Goal: Information Seeking & Learning: Learn about a topic

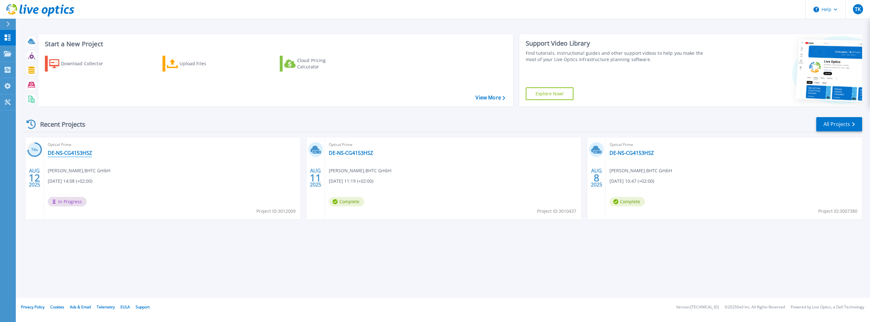
click at [73, 153] on link "DE-NS-CG4153HSZ" at bounding box center [70, 153] width 44 height 6
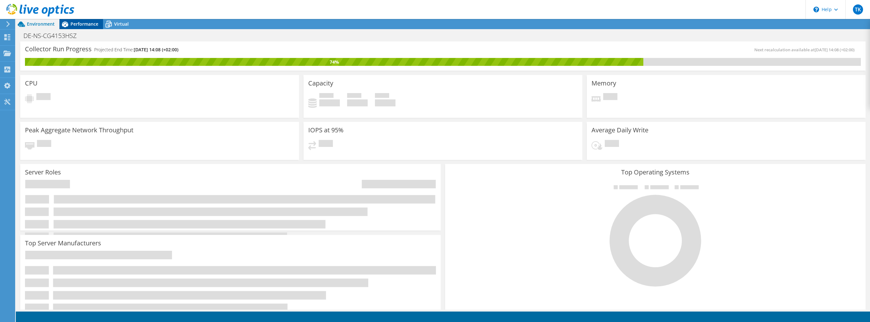
click at [78, 26] on span "Performance" at bounding box center [85, 24] width 28 height 6
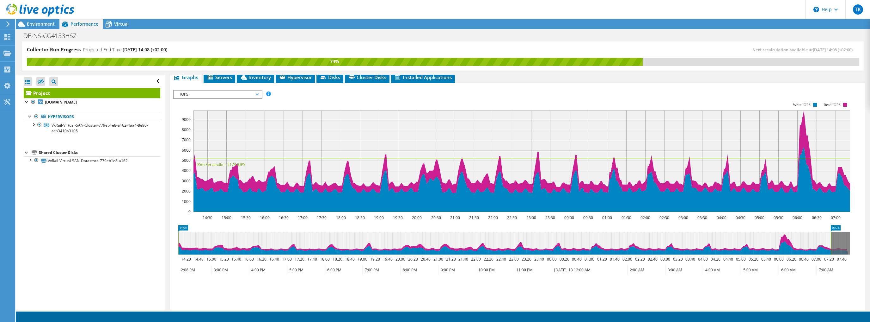
scroll to position [103, 0]
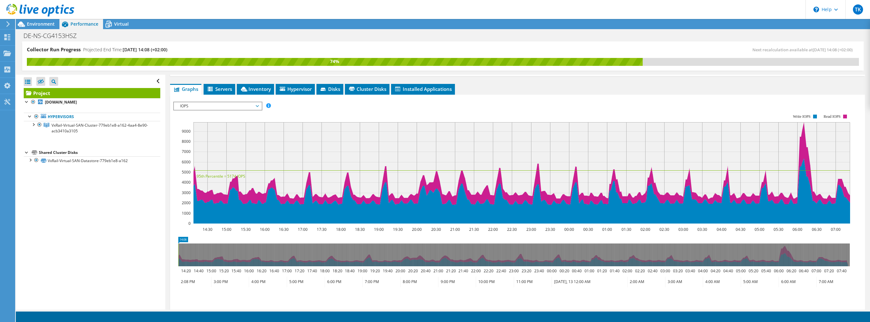
drag, startPoint x: 831, startPoint y: 251, endPoint x: 169, endPoint y: 267, distance: 662.1
click at [169, 267] on div "Project Details Prepared for: Tobias Kluge, tobias.kluge@bhtc.com Account BHTC …" at bounding box center [517, 166] width 705 height 390
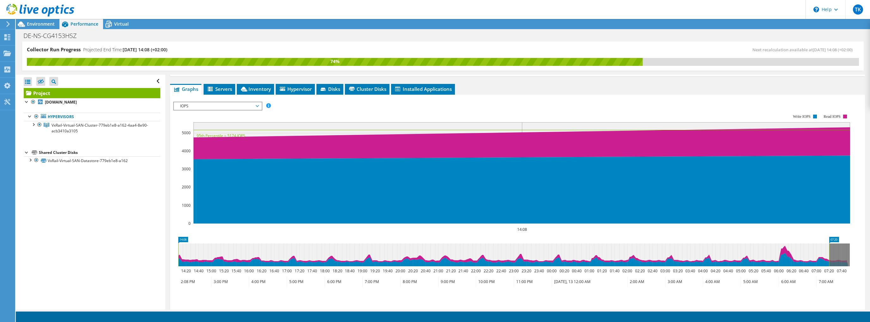
drag, startPoint x: 234, startPoint y: 260, endPoint x: 830, endPoint y: 240, distance: 596.5
click at [830, 240] on icon "14:08 07:20 14:20 14:40 15:00 15:20 15:40 16:00 16:20 16:40 17:00 17:20 17:40 1…" at bounding box center [514, 262] width 682 height 51
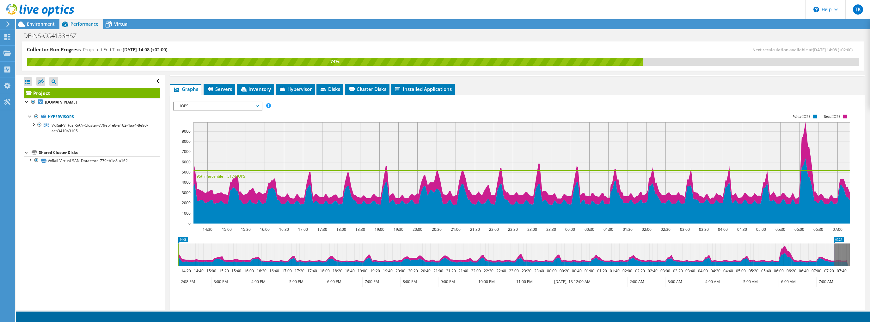
drag, startPoint x: 830, startPoint y: 243, endPoint x: 835, endPoint y: 244, distance: 5.1
click at [835, 244] on rect at bounding box center [834, 254] width 3 height 23
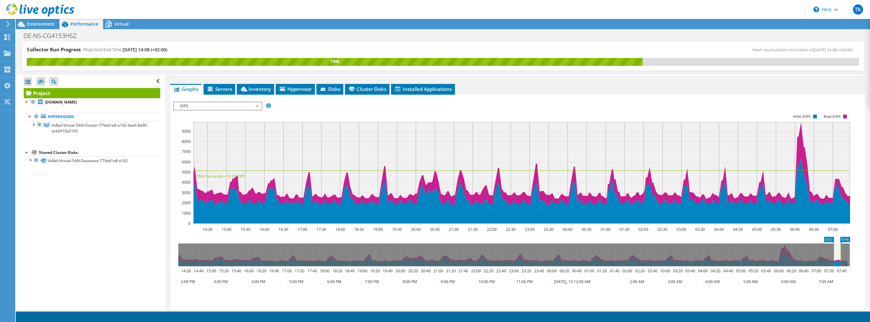
drag, startPoint x: 836, startPoint y: 248, endPoint x: 841, endPoint y: 248, distance: 5.4
click at [841, 248] on g at bounding box center [514, 254] width 672 height 23
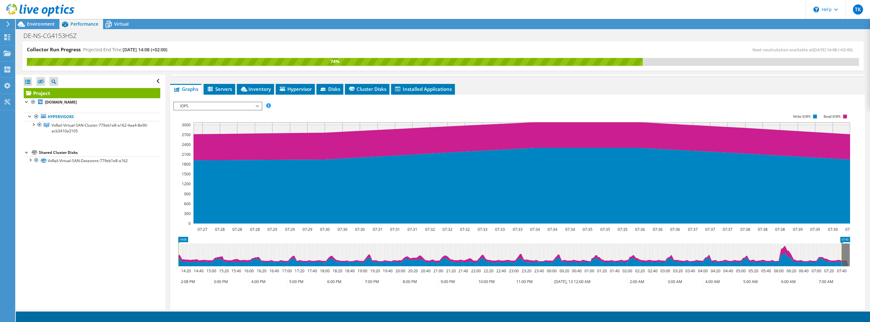
drag, startPoint x: 833, startPoint y: 250, endPoint x: 155, endPoint y: 270, distance: 678.4
click at [155, 270] on div "Collector Run Progress Projected End Time: 08/13/2025, 14:08 (+02:00) Next reca…" at bounding box center [443, 175] width 855 height 268
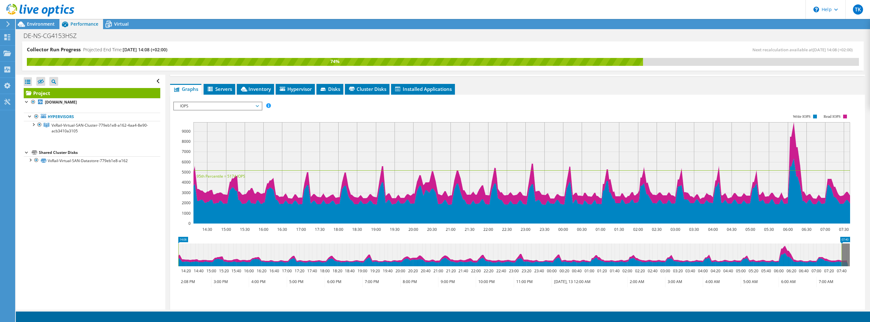
click at [529, 102] on div "IOPS Disk Throughput IO Size Latency Queue Depth CPU Percentage Memory Page Fau…" at bounding box center [517, 106] width 689 height 9
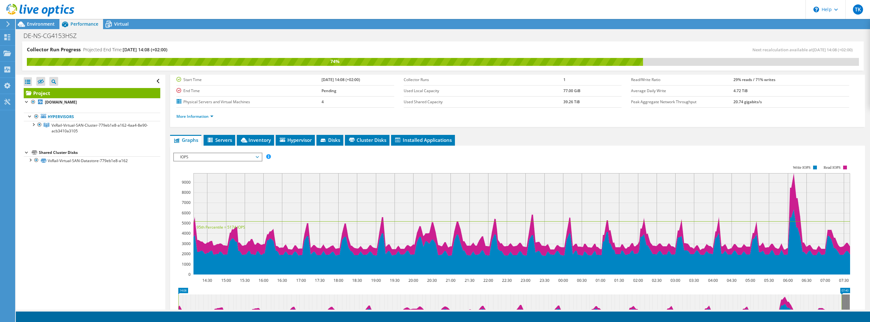
scroll to position [53, 0]
click at [248, 155] on span "IOPS" at bounding box center [217, 157] width 81 height 8
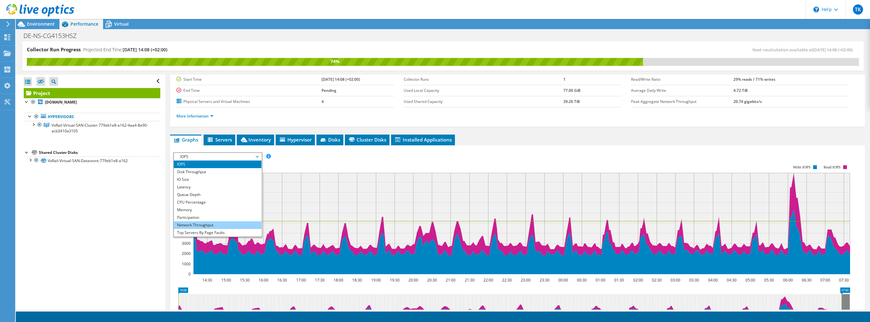
scroll to position [23, 0]
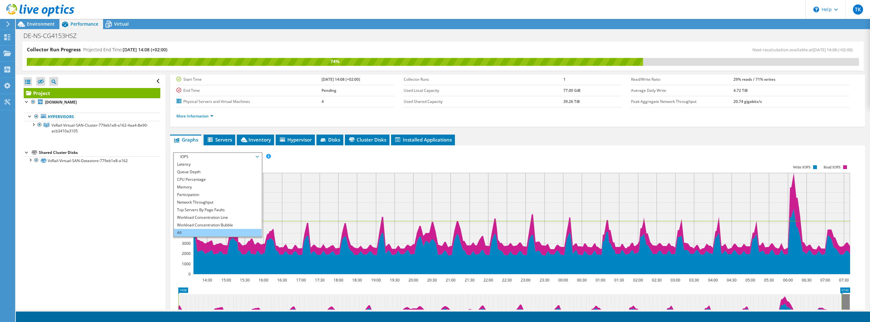
click at [195, 232] on li "All" at bounding box center [218, 233] width 88 height 8
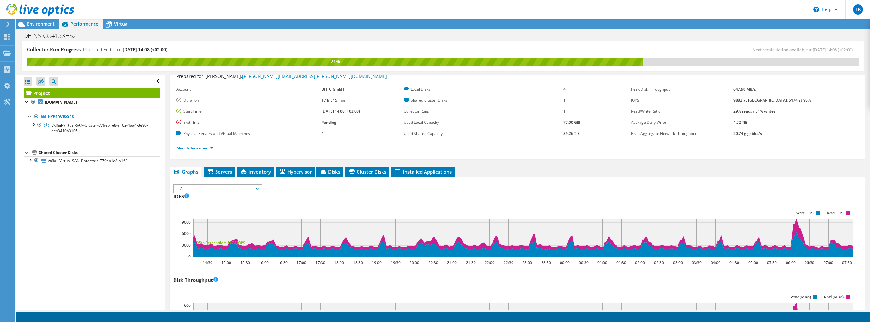
scroll to position [15, 0]
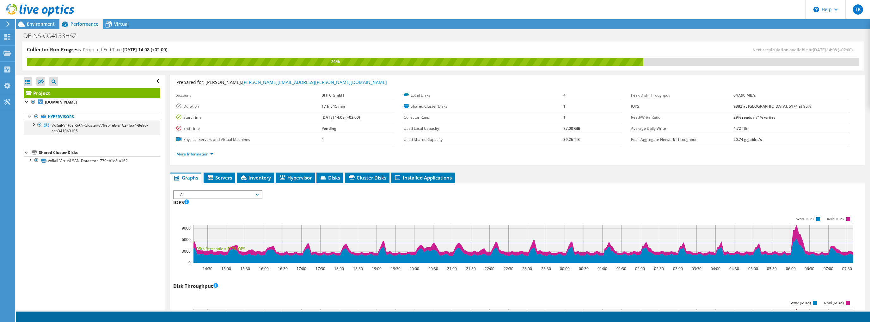
click at [33, 125] on div at bounding box center [33, 124] width 6 height 6
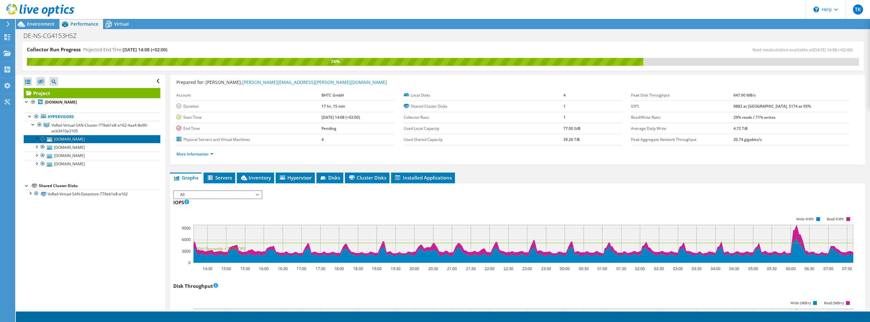
click at [71, 139] on link "[DOMAIN_NAME]" at bounding box center [92, 139] width 137 height 8
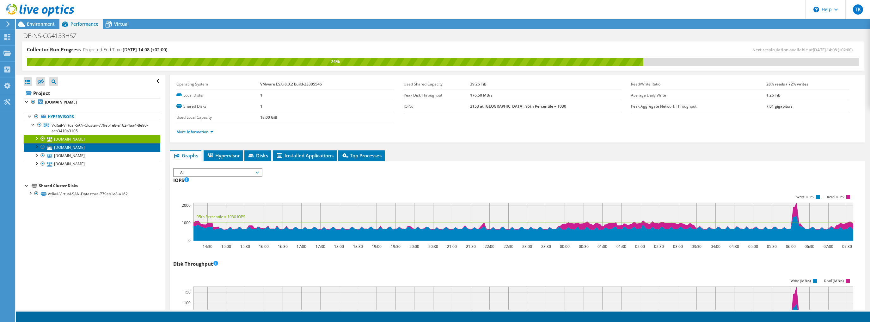
click at [80, 148] on link "[DOMAIN_NAME]" at bounding box center [92, 147] width 137 height 8
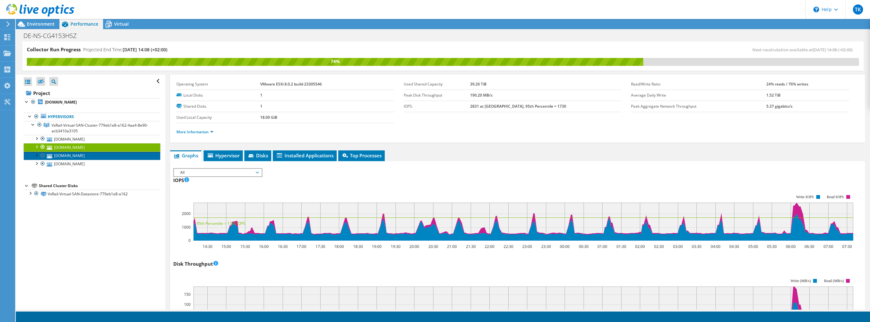
click at [83, 157] on link "[DOMAIN_NAME]" at bounding box center [92, 155] width 137 height 8
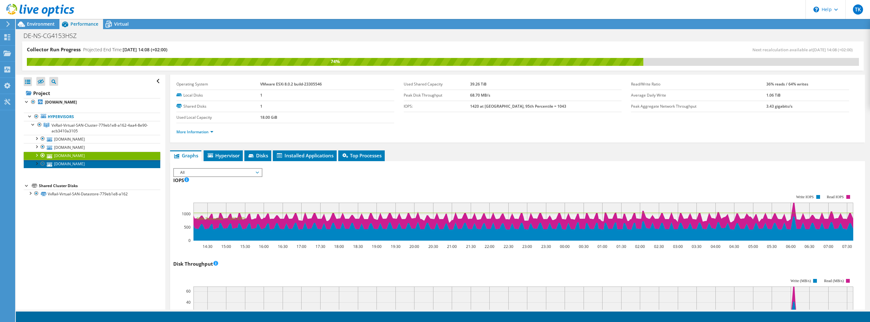
click at [87, 166] on link "[DOMAIN_NAME]" at bounding box center [92, 164] width 137 height 8
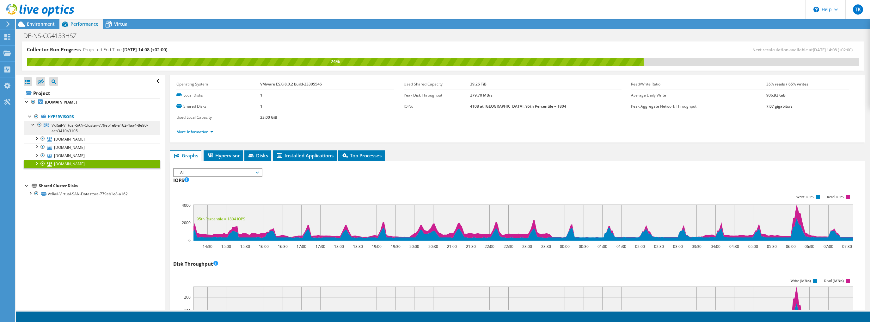
click at [88, 124] on span "VxRail-Virtual-SAN-Cluster-779eb1e8-a162-4aa4-8e90-acb3410a3105" at bounding box center [100, 127] width 96 height 11
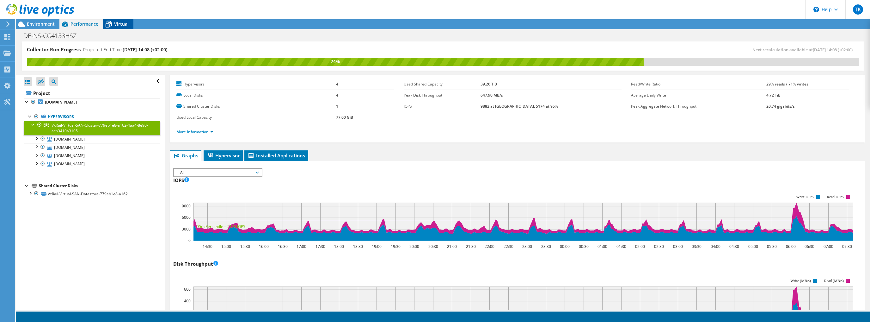
click at [122, 27] on span "Virtual" at bounding box center [121, 24] width 15 height 6
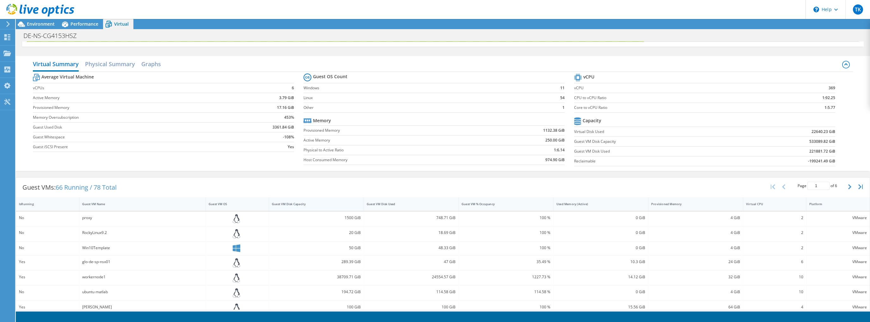
scroll to position [0, 0]
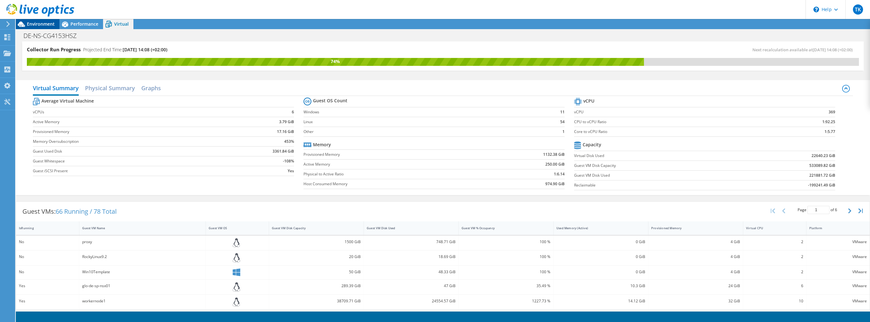
click at [37, 23] on span "Environment" at bounding box center [41, 24] width 28 height 6
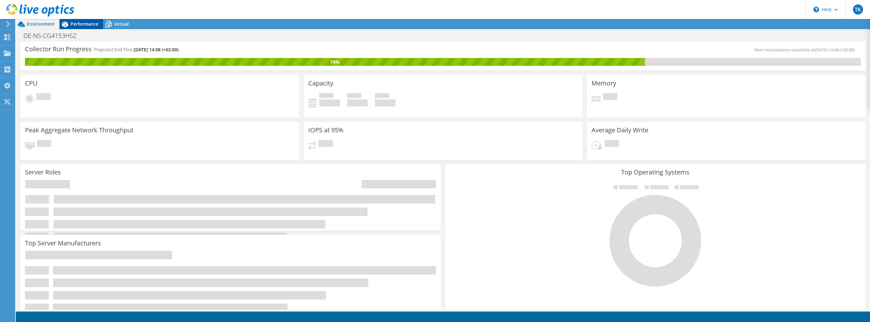
click at [77, 21] on span "Performance" at bounding box center [85, 24] width 28 height 6
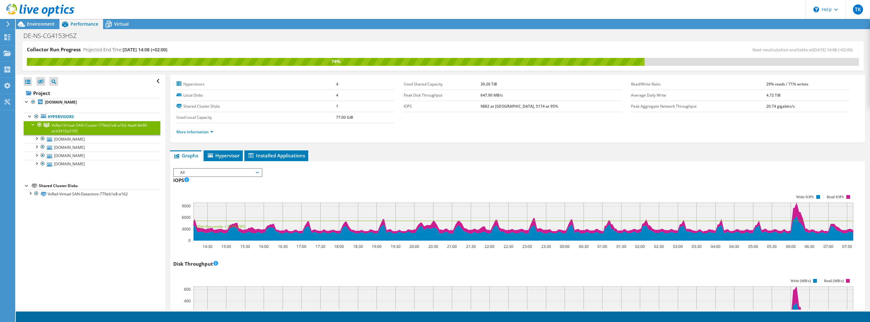
drag, startPoint x: 503, startPoint y: 94, endPoint x: 552, endPoint y: 95, distance: 48.1
click at [550, 93] on tr "Peak Disk Throughput 647.90 MB/s" at bounding box center [513, 95] width 218 height 11
click at [552, 95] on td "647.90 MB/s" at bounding box center [551, 95] width 141 height 11
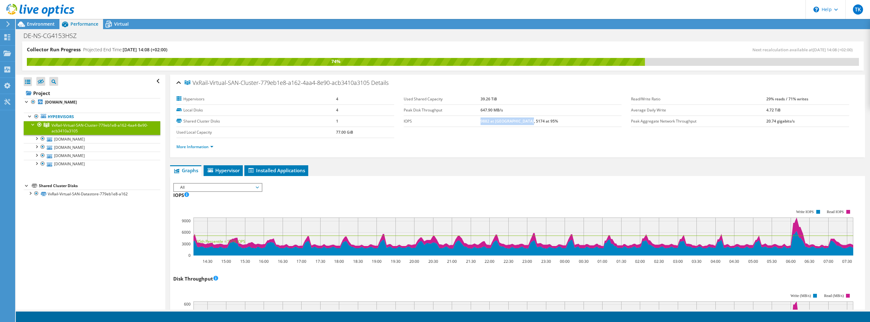
drag, startPoint x: 505, startPoint y: 120, endPoint x: 559, endPoint y: 120, distance: 54.7
click at [559, 120] on td "9882 at [GEOGRAPHIC_DATA], 5174 at 95%" at bounding box center [551, 120] width 141 height 11
drag, startPoint x: 505, startPoint y: 108, endPoint x: 533, endPoint y: 108, distance: 27.8
click at [533, 108] on td "647.90 MB/s" at bounding box center [551, 109] width 141 height 11
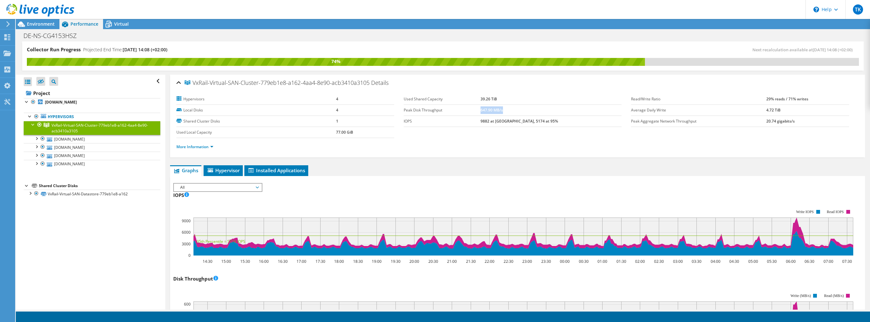
click at [533, 108] on td "647.90 MB/s" at bounding box center [551, 109] width 141 height 11
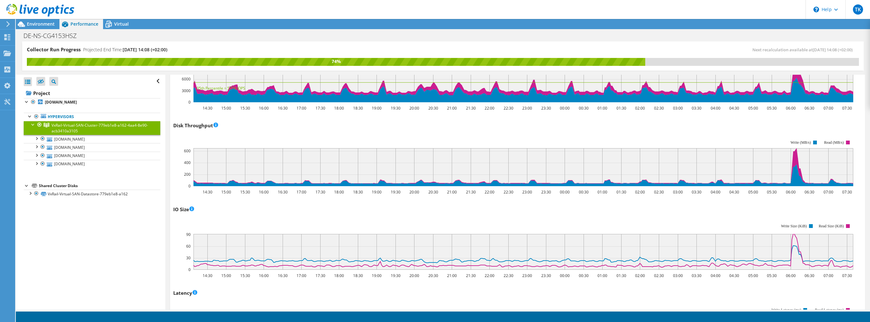
scroll to position [152, 0]
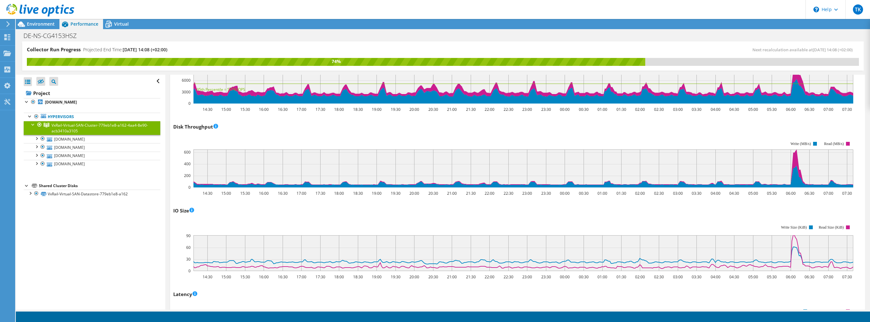
click at [606, 226] on rect at bounding box center [513, 247] width 680 height 63
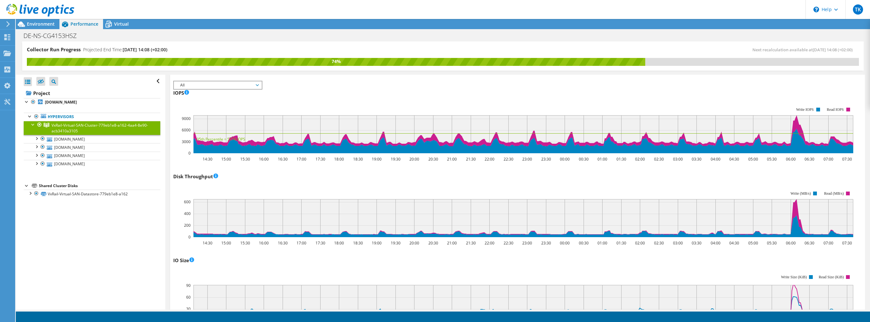
scroll to position [101, 0]
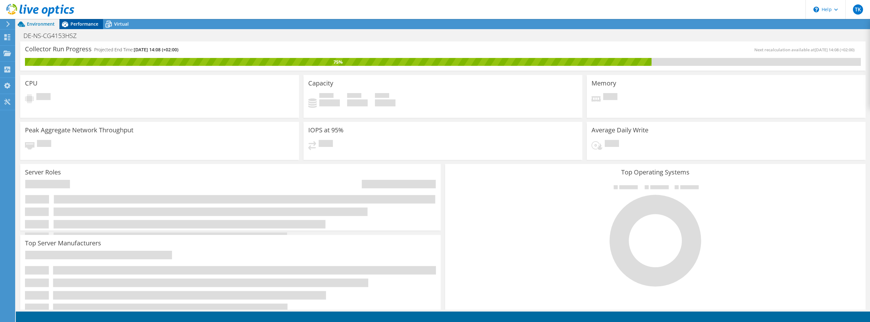
click at [70, 22] on icon at bounding box center [64, 24] width 11 height 11
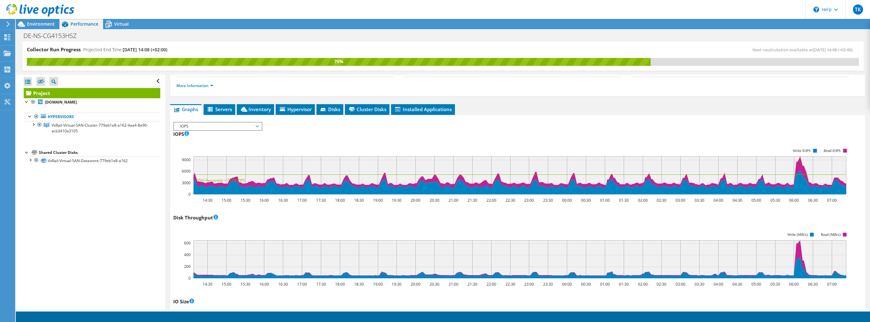
scroll to position [101, 0]
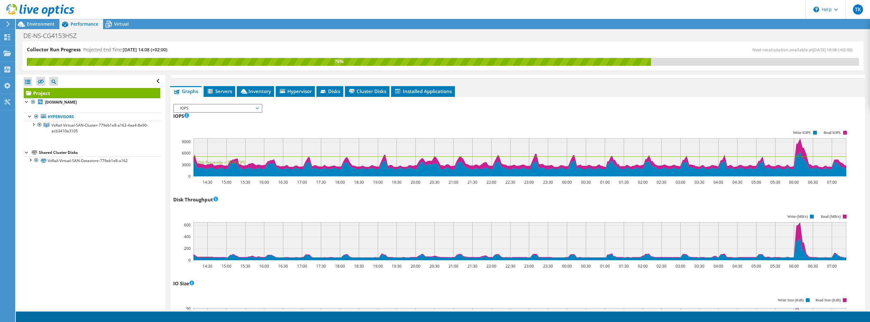
click at [442, 196] on div "Disk Throughput Disk Throughput Megabytes per second represents the average rat…" at bounding box center [517, 231] width 689 height 74
click at [467, 194] on div "Disk Throughput Disk Throughput Megabytes per second represents the average rat…" at bounding box center [517, 231] width 689 height 74
click at [470, 208] on rect at bounding box center [511, 236] width 677 height 63
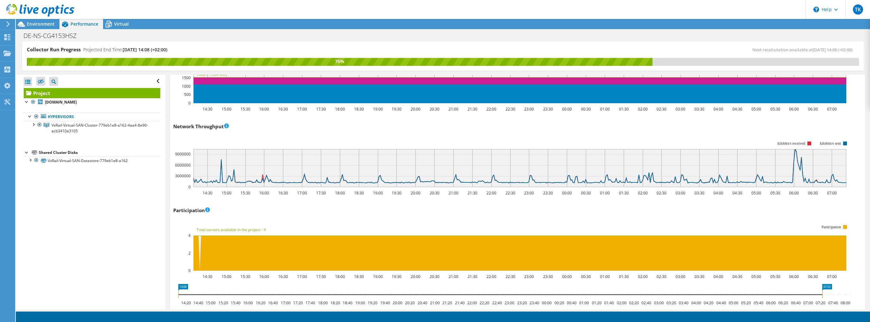
scroll to position [683, 0]
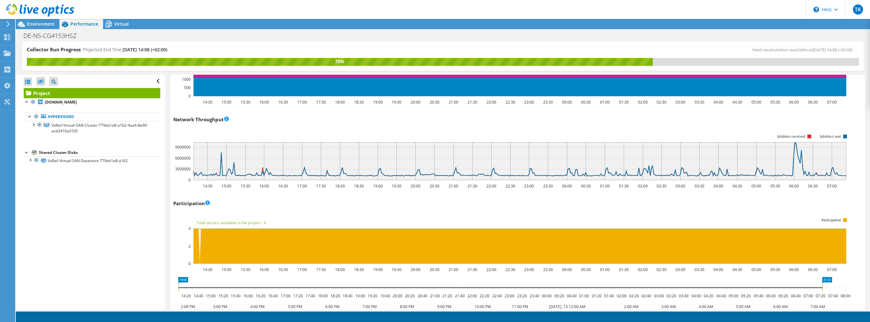
click at [491, 213] on rect at bounding box center [511, 240] width 677 height 63
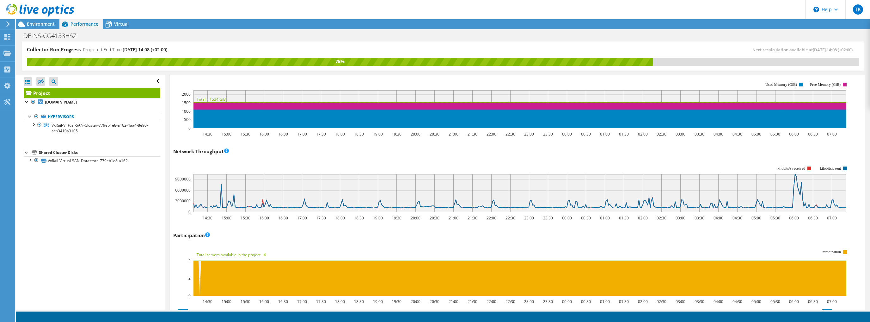
scroll to position [647, 0]
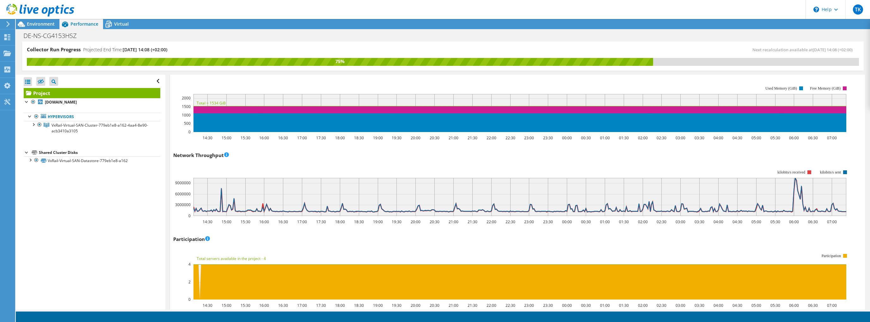
click at [809, 171] on rect at bounding box center [810, 172] width 4 height 4
click at [834, 171] on text "kilobits/s sent" at bounding box center [830, 172] width 21 height 4
click at [842, 170] on rect at bounding box center [511, 192] width 677 height 63
click at [810, 171] on rect at bounding box center [810, 172] width 4 height 4
click at [847, 172] on rect at bounding box center [845, 172] width 4 height 4
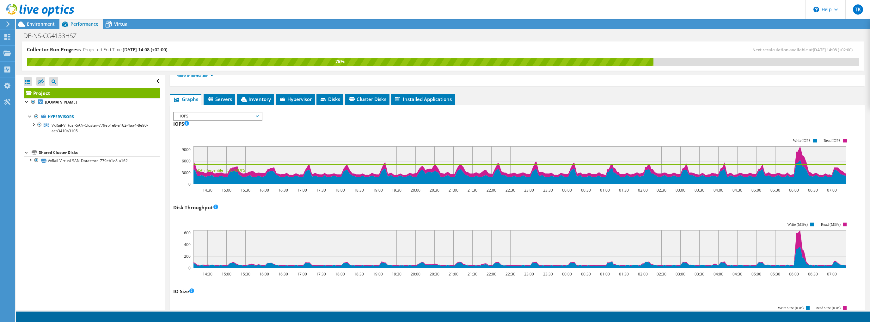
scroll to position [0, 0]
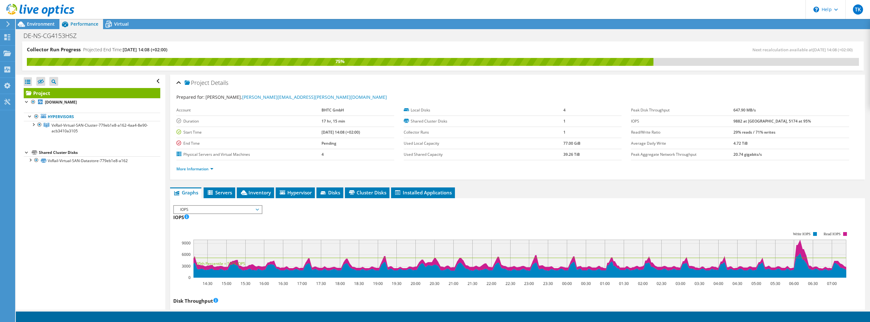
click at [225, 207] on span "IOPS" at bounding box center [217, 210] width 81 height 8
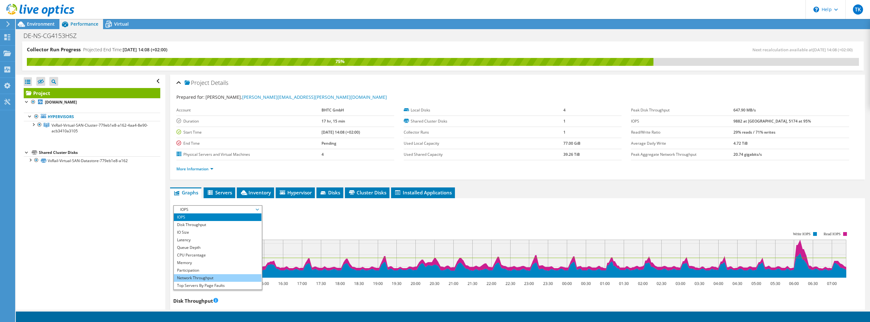
click at [218, 275] on li "Network Throughput" at bounding box center [218, 278] width 88 height 8
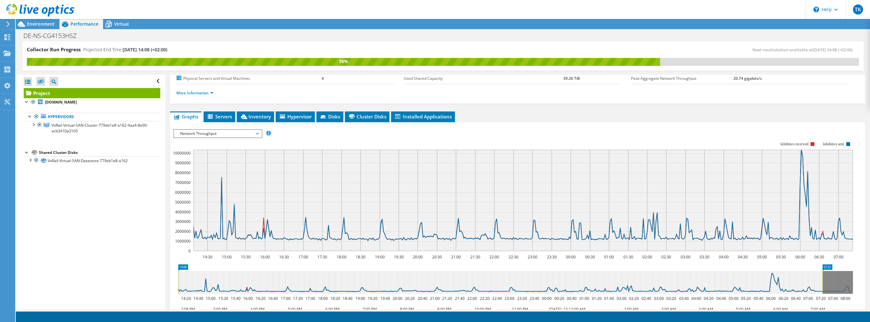
scroll to position [101, 0]
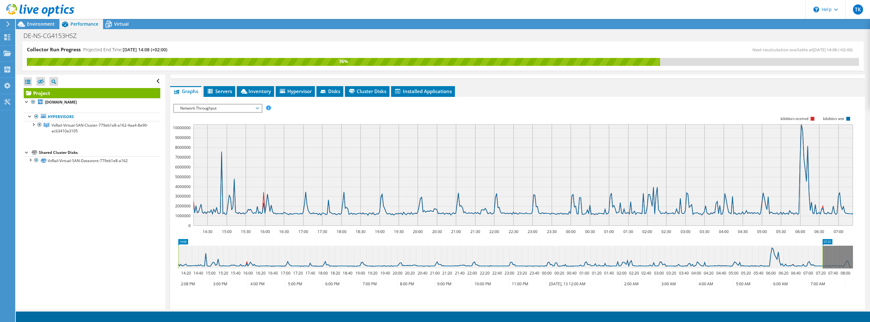
click at [247, 107] on span "Network Throughput" at bounding box center [217, 108] width 81 height 8
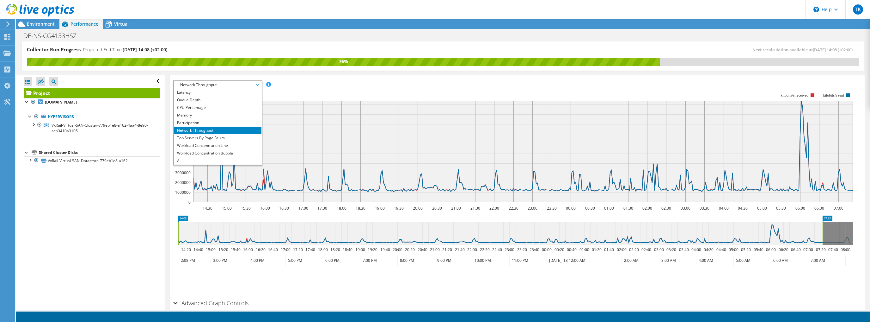
scroll to position [127, 0]
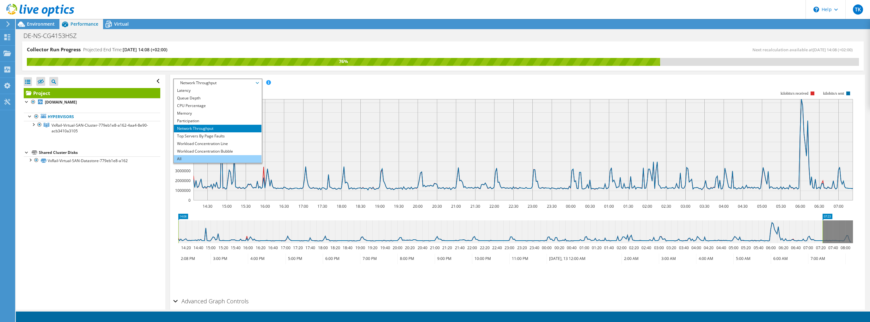
click at [190, 157] on li "All" at bounding box center [218, 159] width 88 height 8
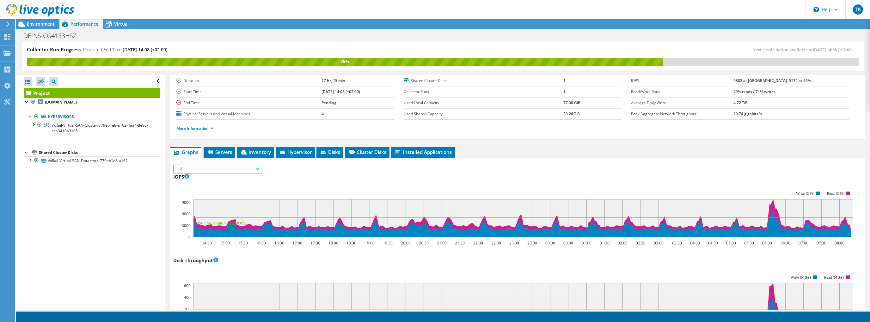
scroll to position [40, 0]
click at [709, 262] on div "Disk Throughput 14:30 15:00 15:30 16:00 16:30 17:00 17:30 18:00 18:30 19:00 19:…" at bounding box center [517, 292] width 689 height 74
click at [700, 184] on rect at bounding box center [513, 213] width 680 height 63
click at [33, 124] on div at bounding box center [33, 124] width 6 height 6
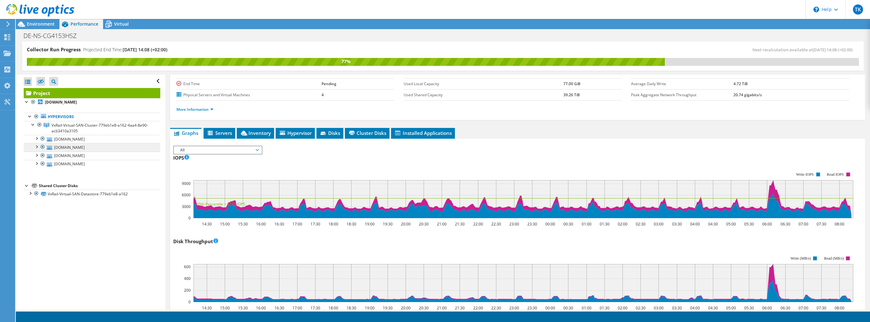
scroll to position [65, 0]
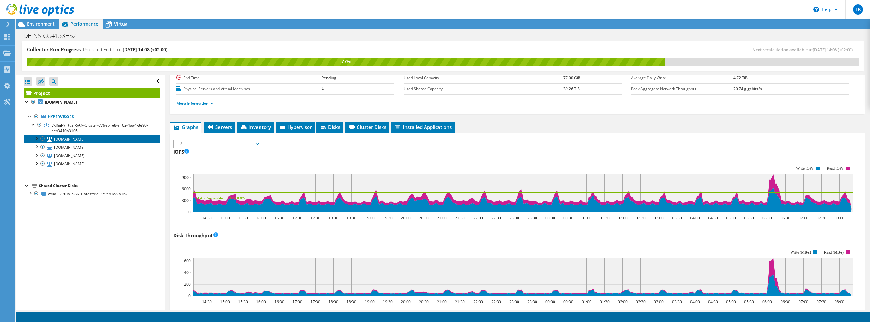
click at [91, 140] on link "[DOMAIN_NAME]" at bounding box center [92, 139] width 137 height 8
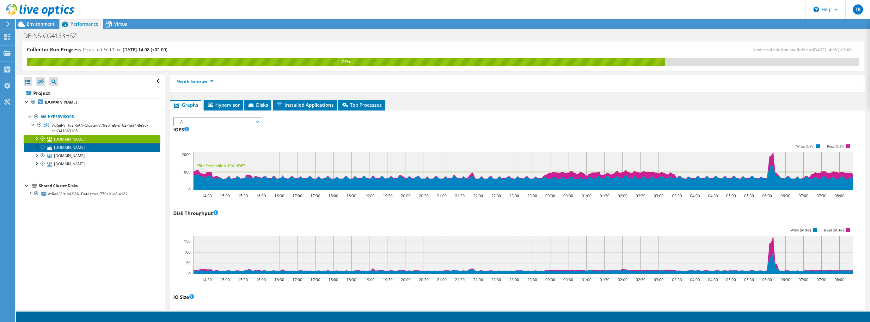
click at [100, 146] on link "[DOMAIN_NAME]" at bounding box center [92, 147] width 137 height 8
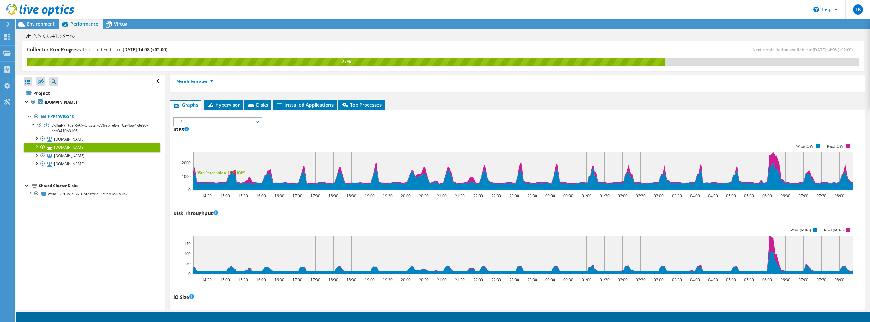
click at [434, 219] on rect at bounding box center [513, 250] width 680 height 63
click at [79, 138] on link "[DOMAIN_NAME]" at bounding box center [92, 139] width 137 height 8
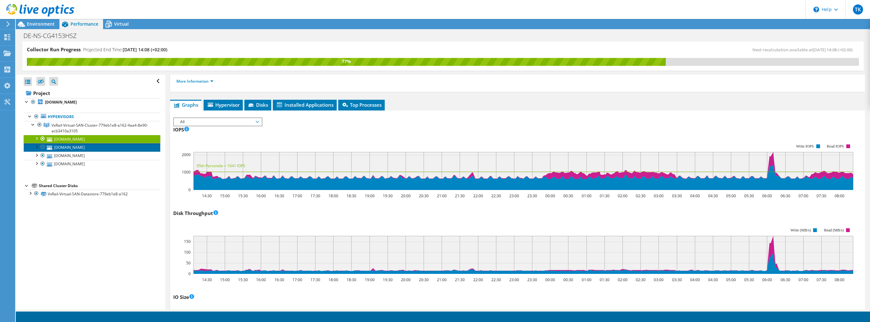
click at [81, 146] on link "[DOMAIN_NAME]" at bounding box center [92, 147] width 137 height 8
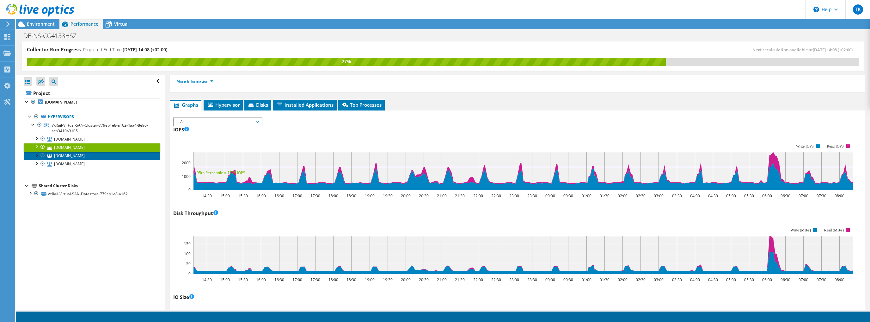
click at [90, 153] on link "[DOMAIN_NAME]" at bounding box center [92, 155] width 137 height 8
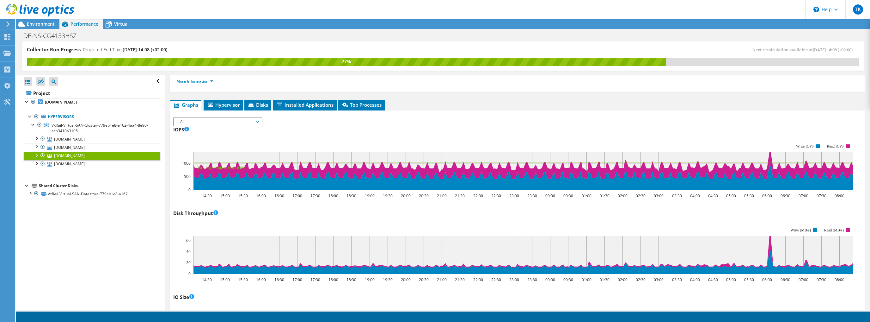
click at [390, 217] on div "Disk Throughput 14:30 15:00 15:30 16:00 16:30 17:00 17:30 18:00 18:30 19:00 19:…" at bounding box center [517, 245] width 689 height 74
click at [94, 163] on link "[DOMAIN_NAME]" at bounding box center [92, 164] width 137 height 8
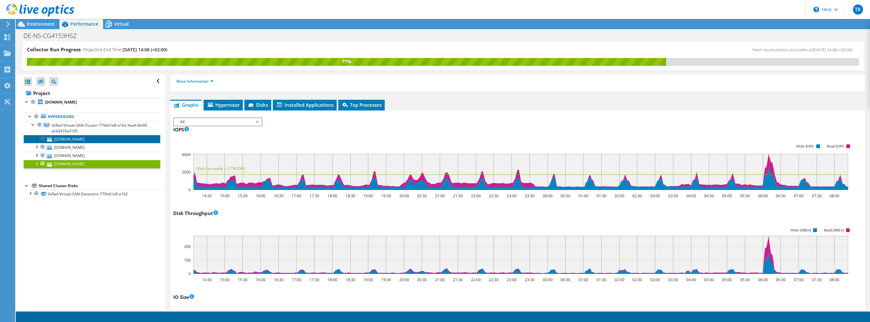
click at [104, 139] on link "[DOMAIN_NAME]" at bounding box center [92, 139] width 137 height 8
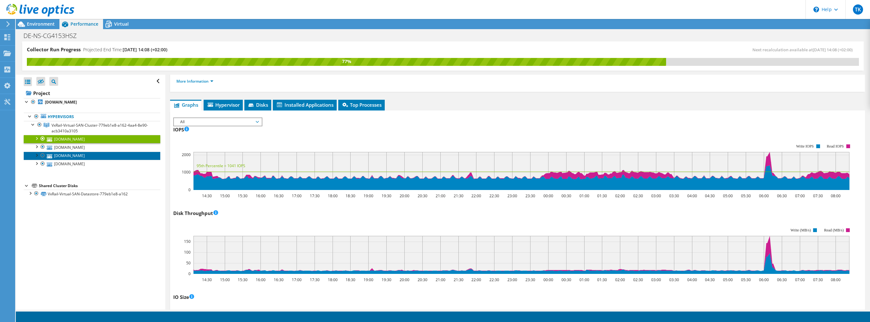
click at [103, 157] on link "[DOMAIN_NAME]" at bounding box center [92, 155] width 137 height 8
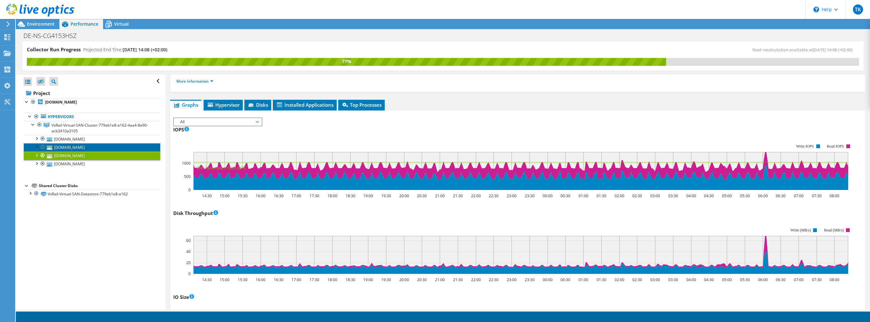
click at [81, 148] on link "[DOMAIN_NAME]" at bounding box center [92, 147] width 137 height 8
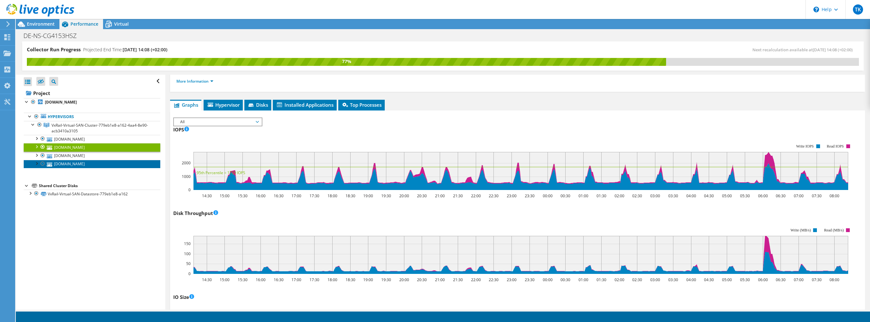
click at [83, 164] on link "[DOMAIN_NAME]" at bounding box center [92, 164] width 137 height 8
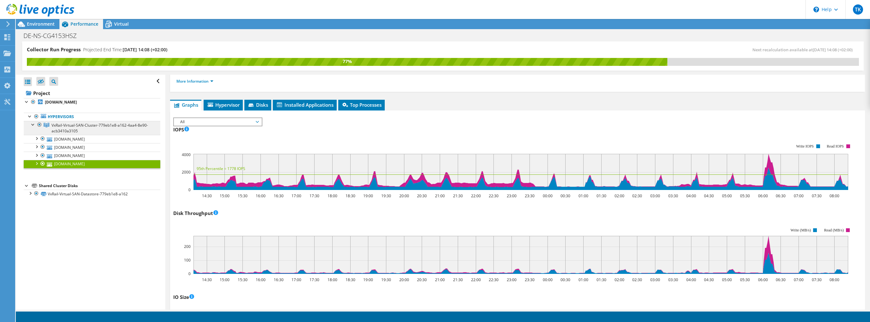
click at [63, 124] on span "VxRail-Virtual-SAN-Cluster-779eb1e8-a162-4aa4-8e90-acb3410a3105" at bounding box center [100, 127] width 96 height 11
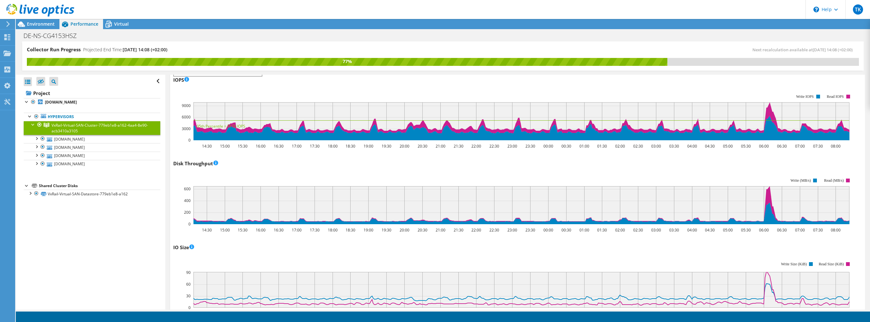
scroll to position [116, 0]
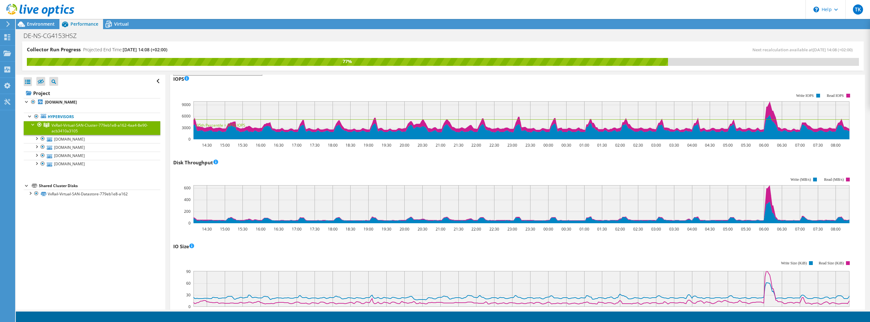
drag, startPoint x: 396, startPoint y: 156, endPoint x: 331, endPoint y: 173, distance: 67.0
click at [396, 157] on div "Disk Throughput 14:30 15:00 15:30 16:00 16:30 17:00 17:30 18:00 18:30 19:00 19:…" at bounding box center [517, 194] width 689 height 74
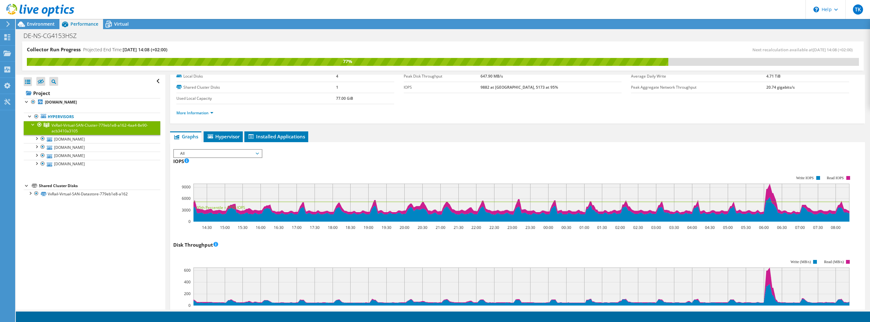
scroll to position [0, 0]
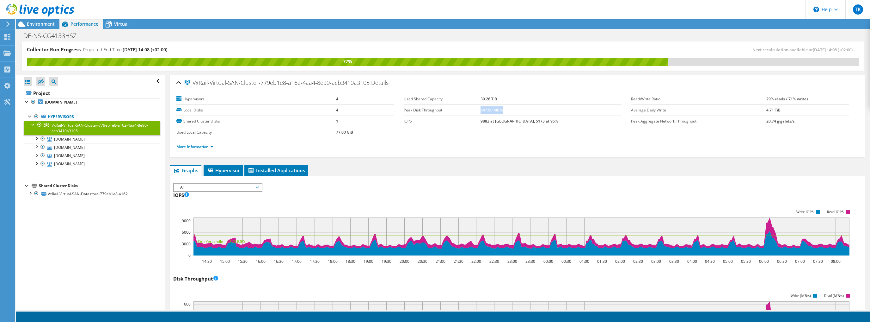
click at [541, 110] on td "647.90 MB/s" at bounding box center [551, 109] width 141 height 11
click at [469, 143] on ul "More Information" at bounding box center [517, 146] width 682 height 9
drag, startPoint x: 764, startPoint y: 109, endPoint x: 779, endPoint y: 109, distance: 15.5
click at [779, 109] on td "4.71 TiB" at bounding box center [808, 109] width 83 height 11
click at [491, 140] on div "More Information" at bounding box center [517, 147] width 682 height 18
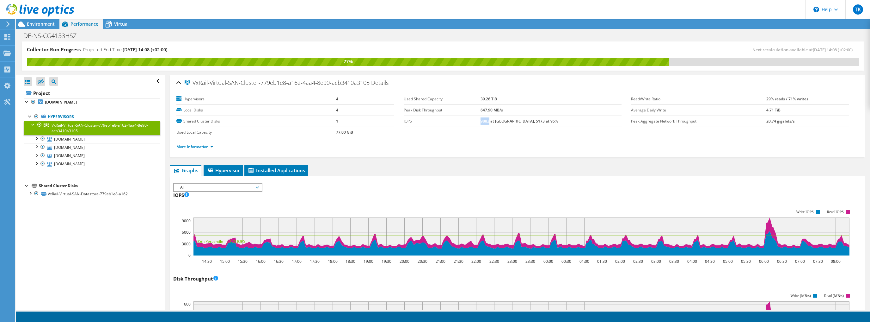
drag, startPoint x: 509, startPoint y: 118, endPoint x: 513, endPoint y: 120, distance: 3.9
click at [514, 118] on b "9882 at [GEOGRAPHIC_DATA], 5173 at 95%" at bounding box center [519, 120] width 77 height 5
click at [512, 128] on section "Hypervisors 4 Local Disks 4 Shared Cluster Disks 1 Used Local Capacity 77.00 Gi…" at bounding box center [403, 116] width 455 height 44
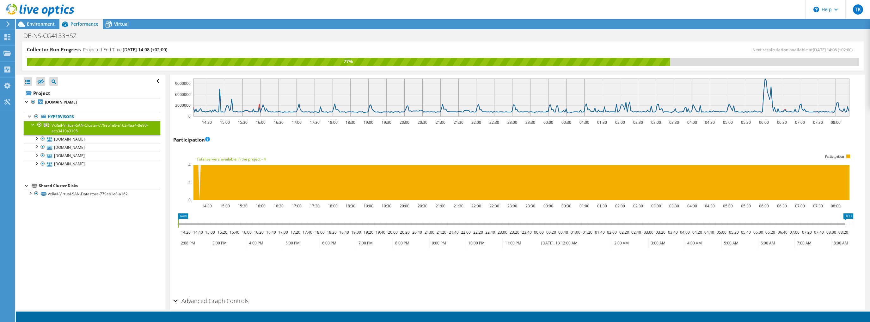
scroll to position [734, 0]
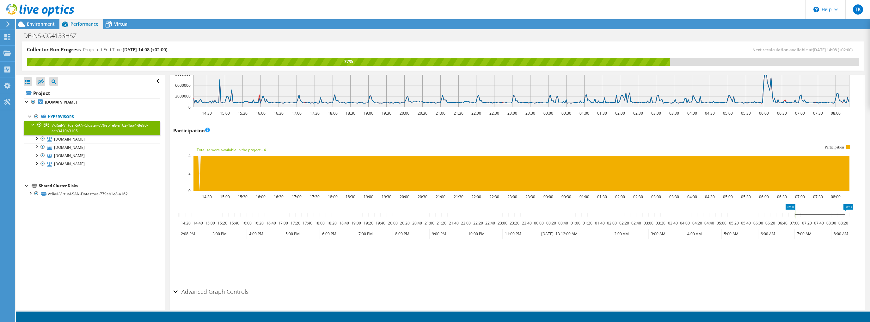
drag, startPoint x: 177, startPoint y: 214, endPoint x: 794, endPoint y: 210, distance: 617.0
click at [794, 211] on rect at bounding box center [795, 215] width 3 height 8
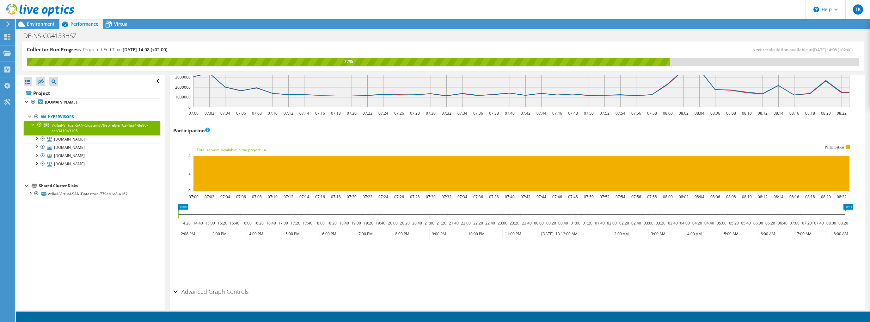
drag, startPoint x: 796, startPoint y: 211, endPoint x: 498, endPoint y: 209, distance: 297.9
click at [116, 188] on div "Collector Run Progress Projected End Time: [DATE] 14:08 (+02:00) Next recalcula…" at bounding box center [443, 175] width 855 height 268
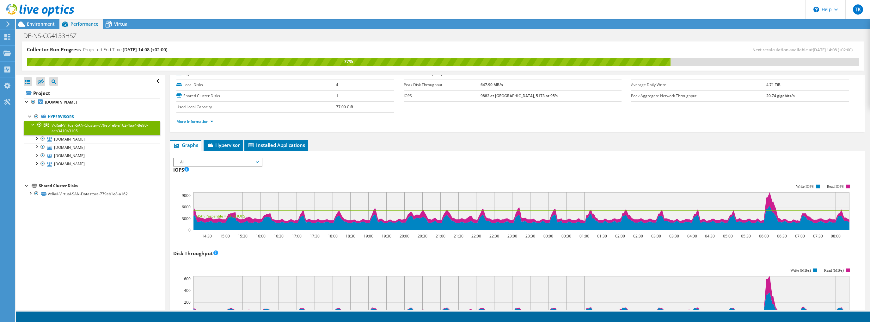
scroll to position [51, 0]
